Goal: Transaction & Acquisition: Obtain resource

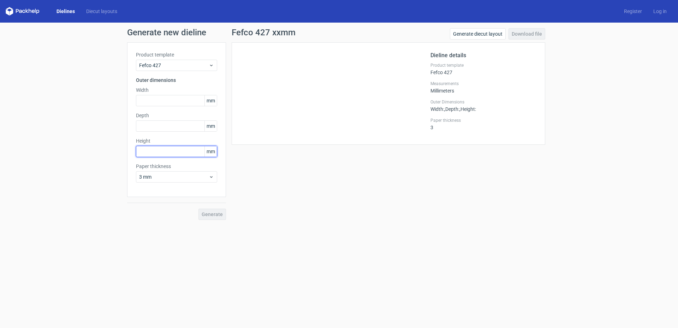
click at [165, 152] on input "text" at bounding box center [176, 151] width 81 height 11
click at [161, 126] on input "text" at bounding box center [176, 125] width 81 height 11
type input "27"
click at [154, 101] on input "text" at bounding box center [176, 100] width 81 height 11
type input "56"
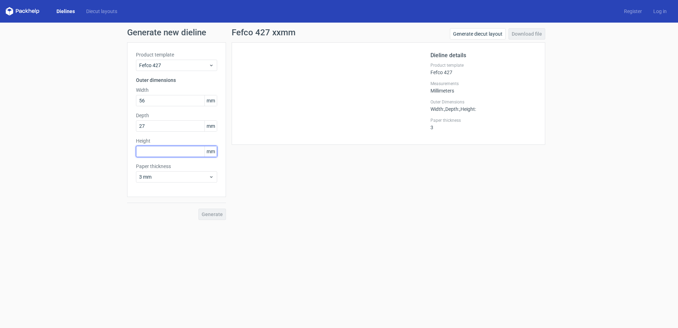
click at [156, 154] on input "text" at bounding box center [176, 151] width 81 height 11
type input "118"
click at [215, 214] on span "Generate" at bounding box center [212, 214] width 21 height 5
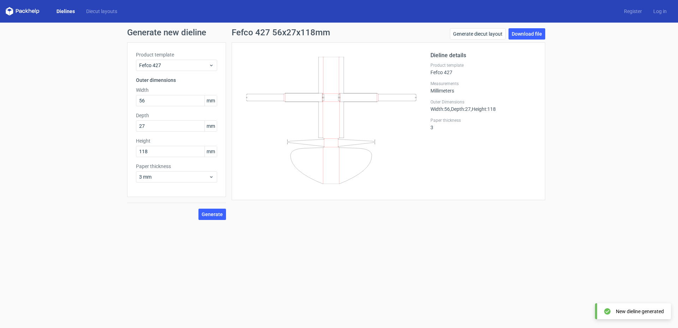
drag, startPoint x: 67, startPoint y: 10, endPoint x: 111, endPoint y: 10, distance: 44.1
click at [68, 10] on link "Dielines" at bounding box center [66, 11] width 30 height 7
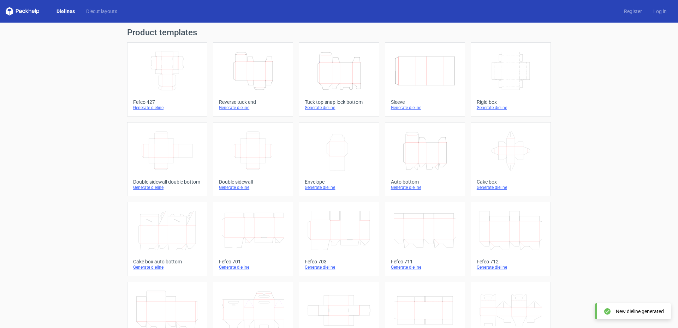
click at [321, 95] on link "Height Depth Width Tuck top snap lock bottom Generate dieline" at bounding box center [339, 79] width 80 height 74
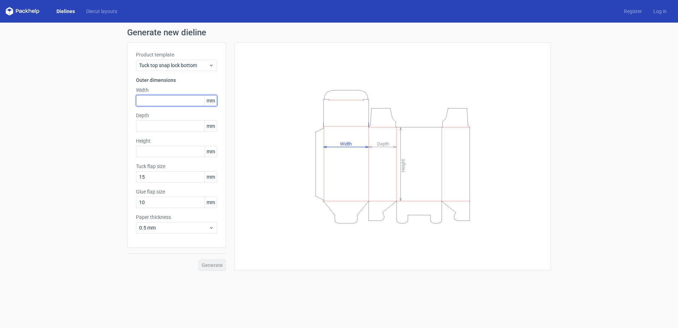
click at [175, 100] on input "text" at bounding box center [176, 100] width 81 height 11
type input "56"
click at [153, 130] on input "text" at bounding box center [176, 125] width 81 height 11
type input "27"
click at [163, 152] on input "text" at bounding box center [176, 151] width 81 height 11
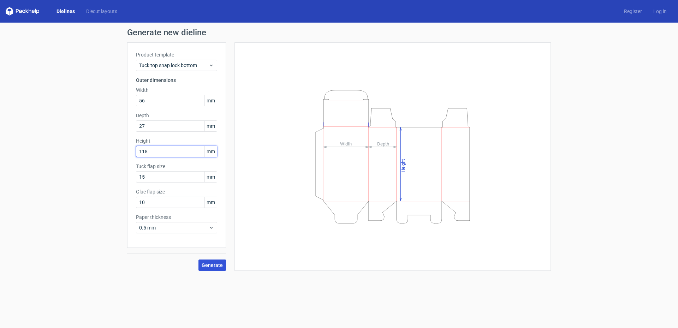
type input "118"
click at [214, 264] on span "Generate" at bounding box center [212, 265] width 21 height 5
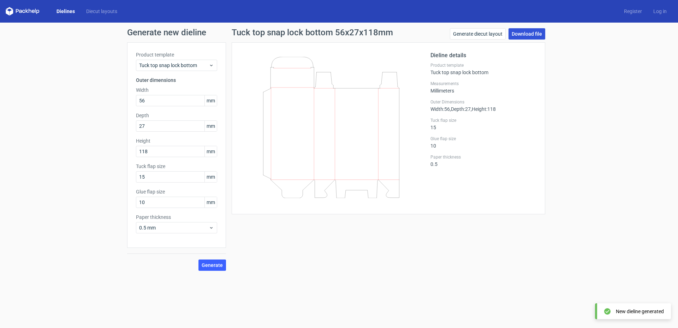
click at [527, 32] on link "Download file" at bounding box center [527, 33] width 37 height 11
drag, startPoint x: 72, startPoint y: 10, endPoint x: 77, endPoint y: 10, distance: 5.3
click at [71, 10] on link "Dielines" at bounding box center [66, 11] width 30 height 7
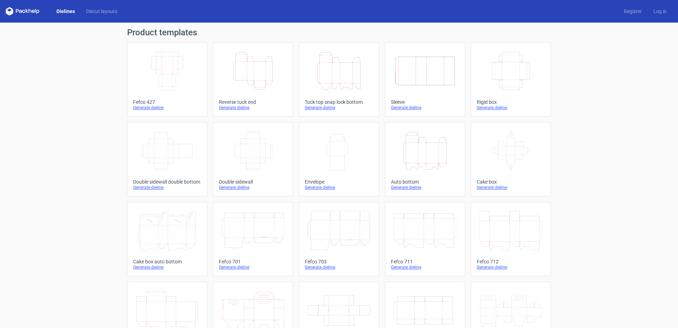
click at [263, 86] on icon "Height Depth Width" at bounding box center [253, 71] width 63 height 40
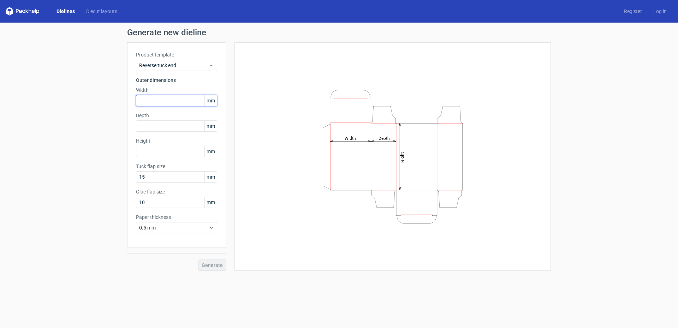
click at [162, 100] on input "text" at bounding box center [176, 100] width 81 height 11
click at [161, 127] on input "text" at bounding box center [176, 125] width 81 height 11
type input "20"
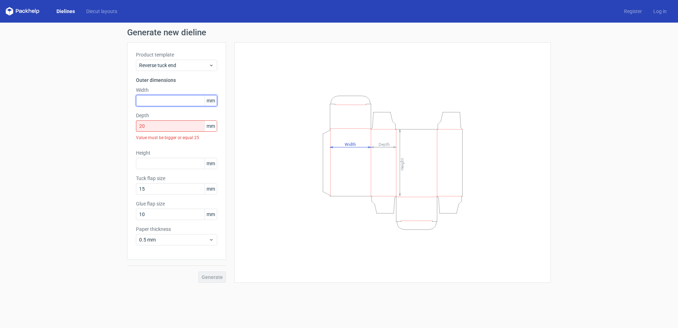
click at [179, 98] on input "text" at bounding box center [176, 100] width 81 height 11
